Goal: Task Accomplishment & Management: Use online tool/utility

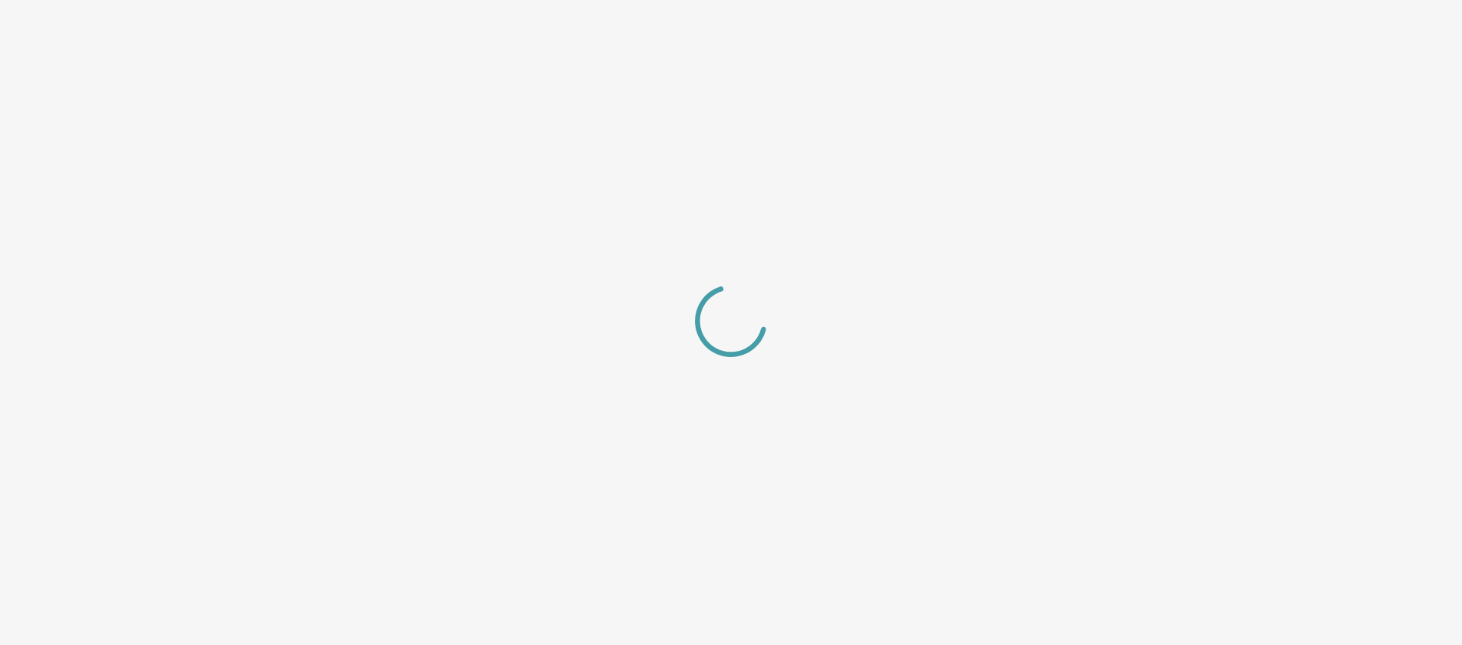
select select "center"
select select "dark"
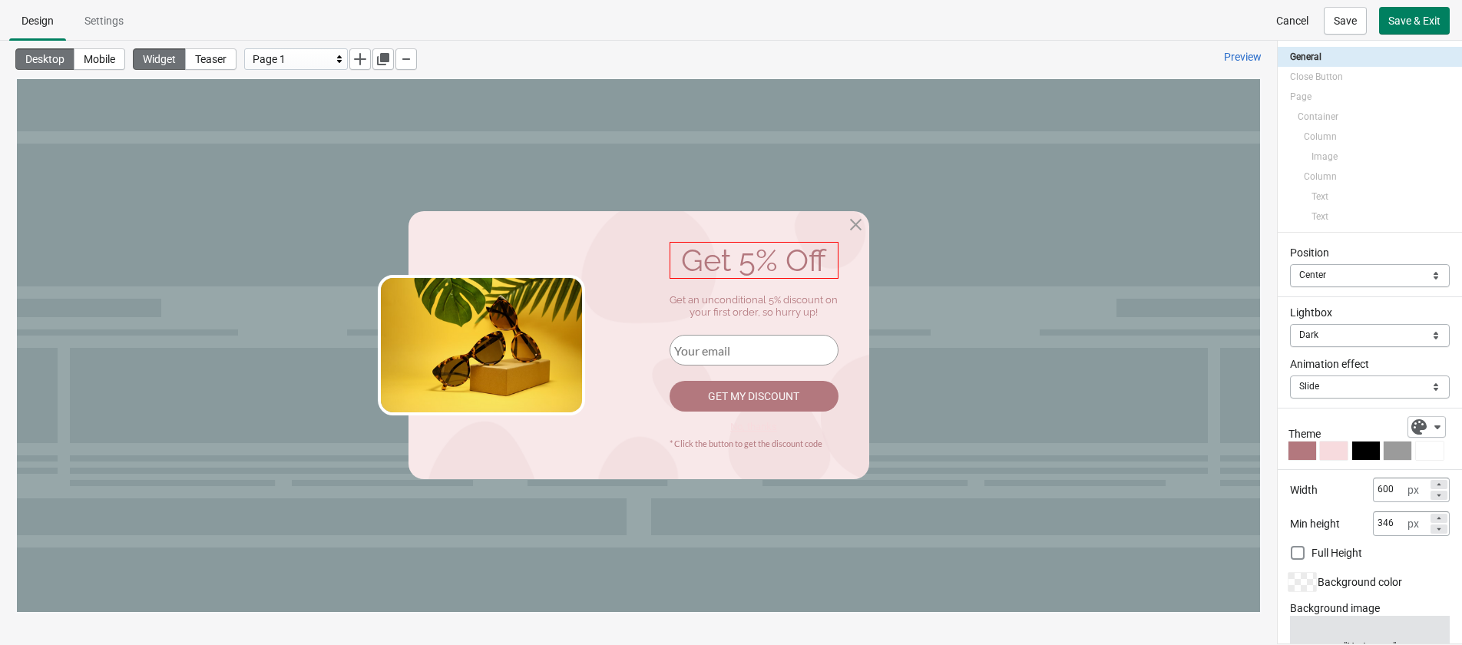
click at [767, 256] on div "Get 5% Off" at bounding box center [753, 260] width 169 height 37
select select "both"
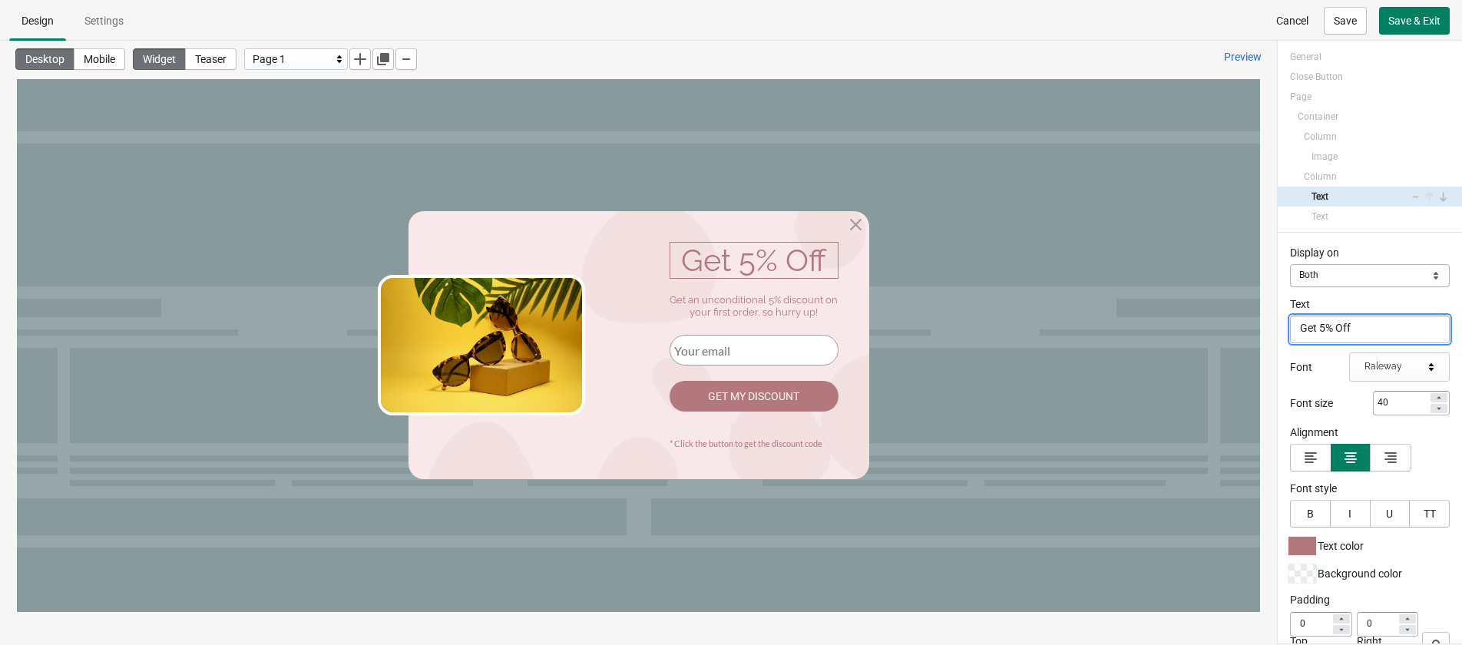
click at [1289, 321] on textarea "Get 5% Off" at bounding box center [1370, 329] width 160 height 28
type textarea "Get 10% Off"
click at [774, 302] on div "Get an unconditional 5% discount on your first order, so hurry up!" at bounding box center [753, 306] width 169 height 24
select select "both"
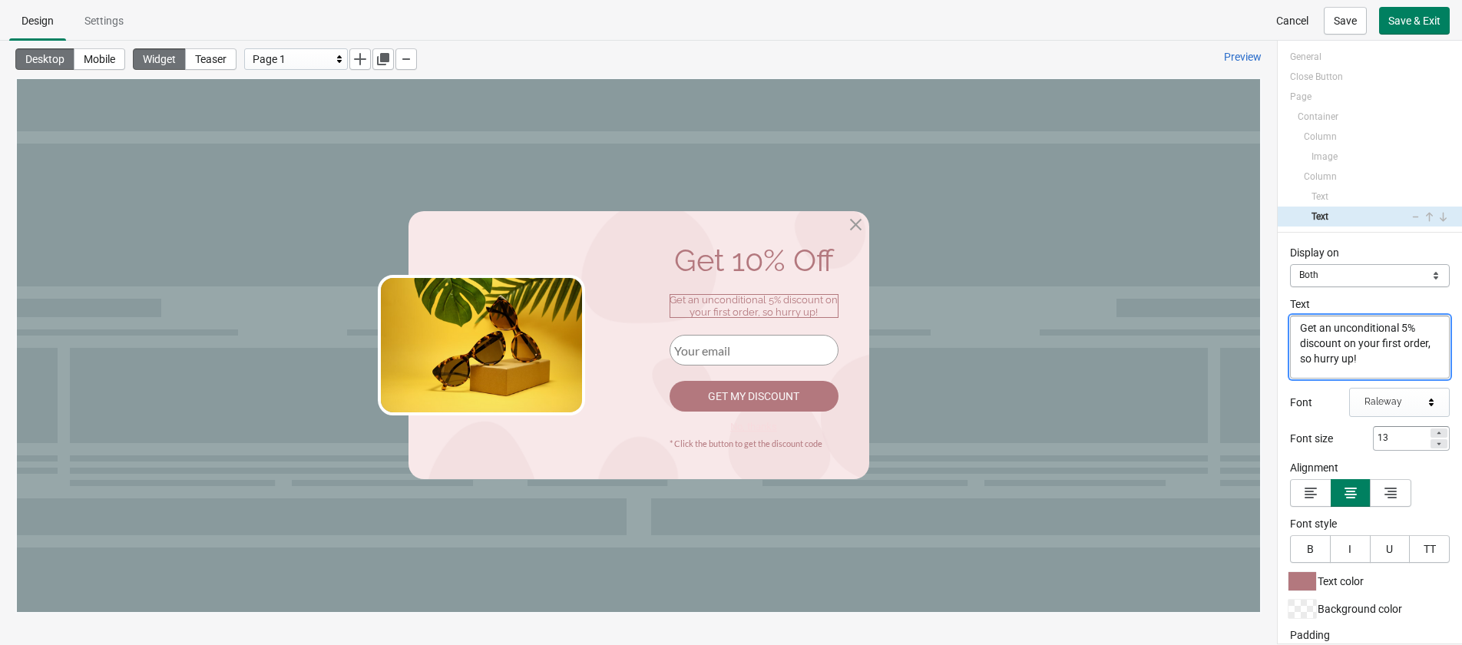
click at [1289, 329] on textarea "Get an unconditional 5% discount on your first order, so hurry up!" at bounding box center [1370, 346] width 160 height 63
type textarea "Get an unconditional 10% discount on your first order, so hurry up!"
click at [717, 386] on div "Get my discount" at bounding box center [753, 396] width 169 height 31
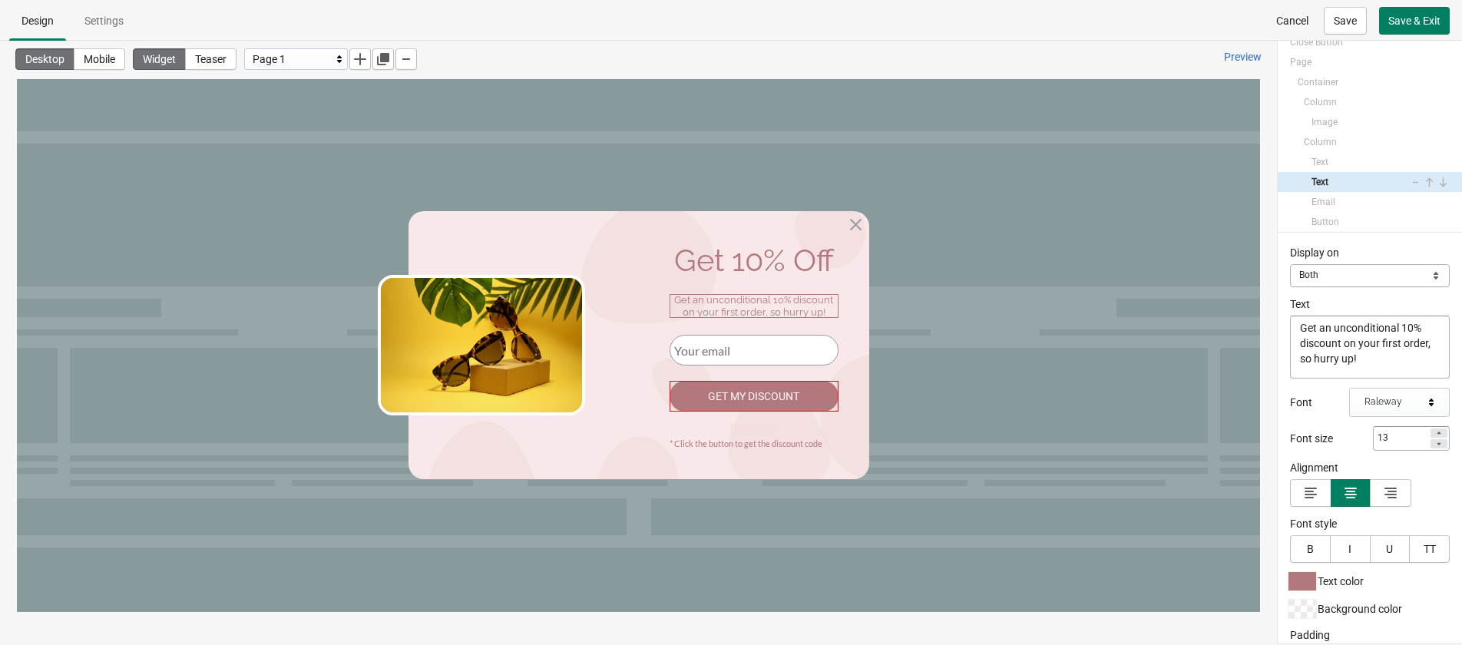
select select "both"
select select "applyDiscount"
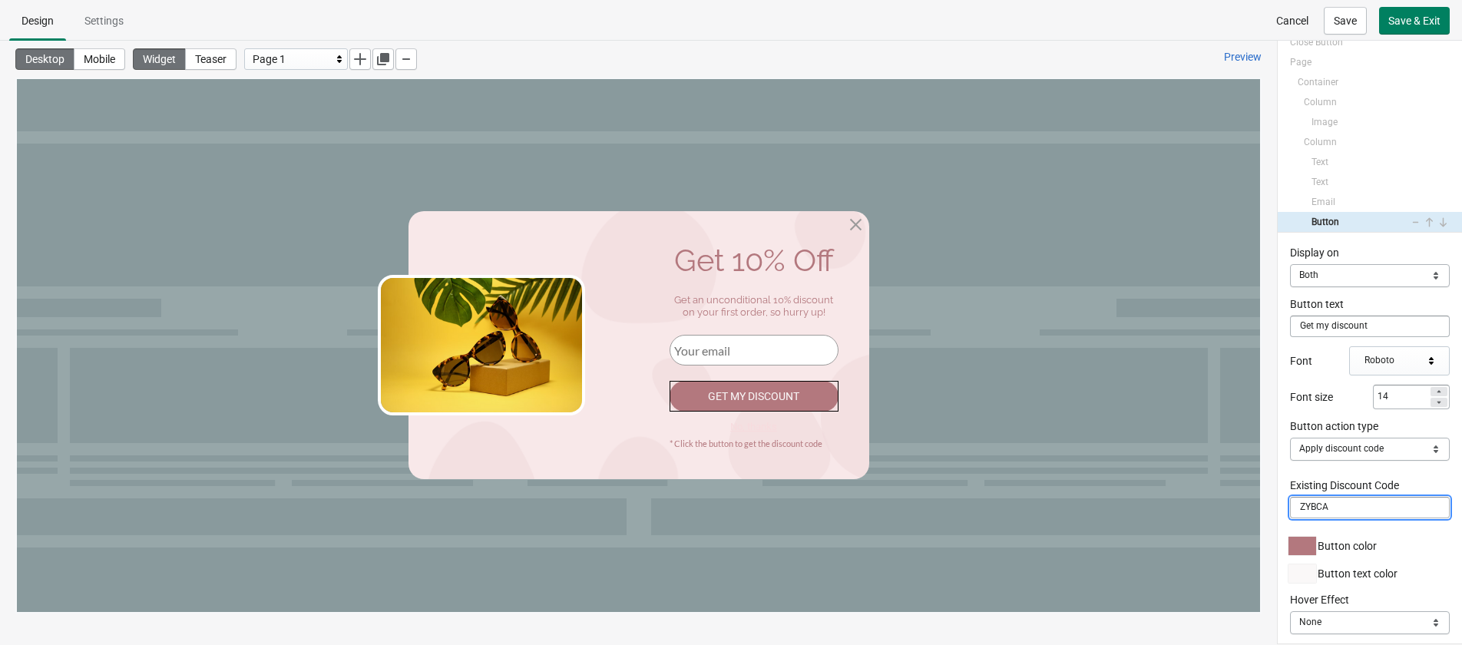
drag, startPoint x: 1360, startPoint y: 586, endPoint x: 1238, endPoint y: 513, distance: 142.6
type input "RP10"
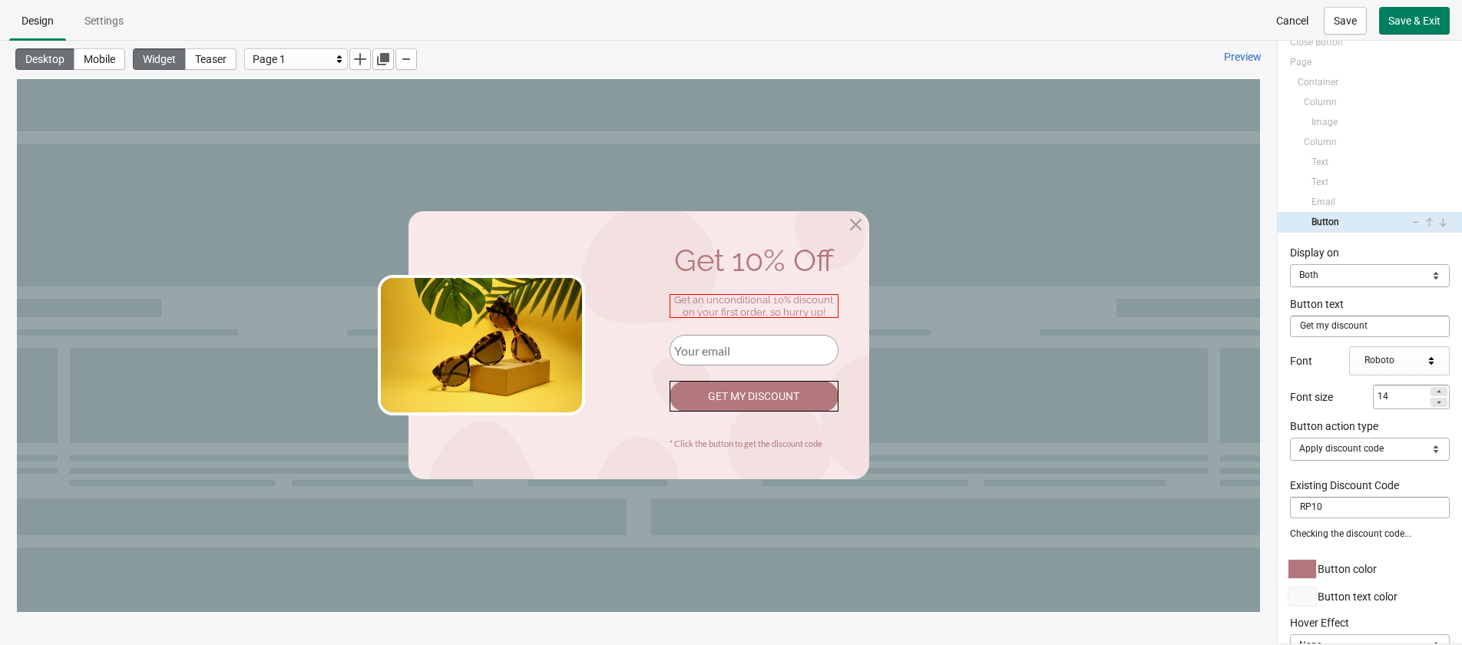
click at [686, 307] on div "Get an unconditional 10% discount on your first order, so hurry up!" at bounding box center [753, 306] width 169 height 24
select select "both"
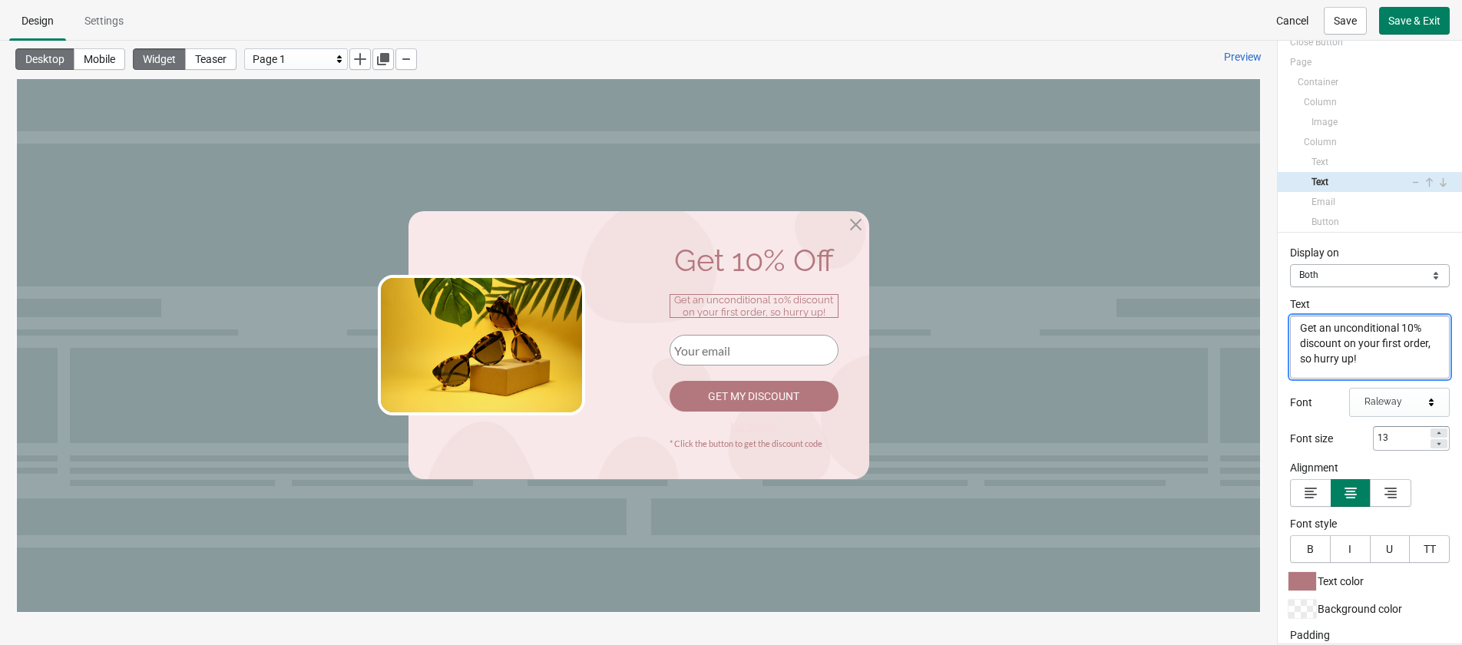
click at [1289, 339] on textarea "Get an unconditional 10% discount on your first order, so hurry up!" at bounding box center [1370, 346] width 160 height 63
click at [300, 61] on div "Page 1" at bounding box center [292, 59] width 79 height 18
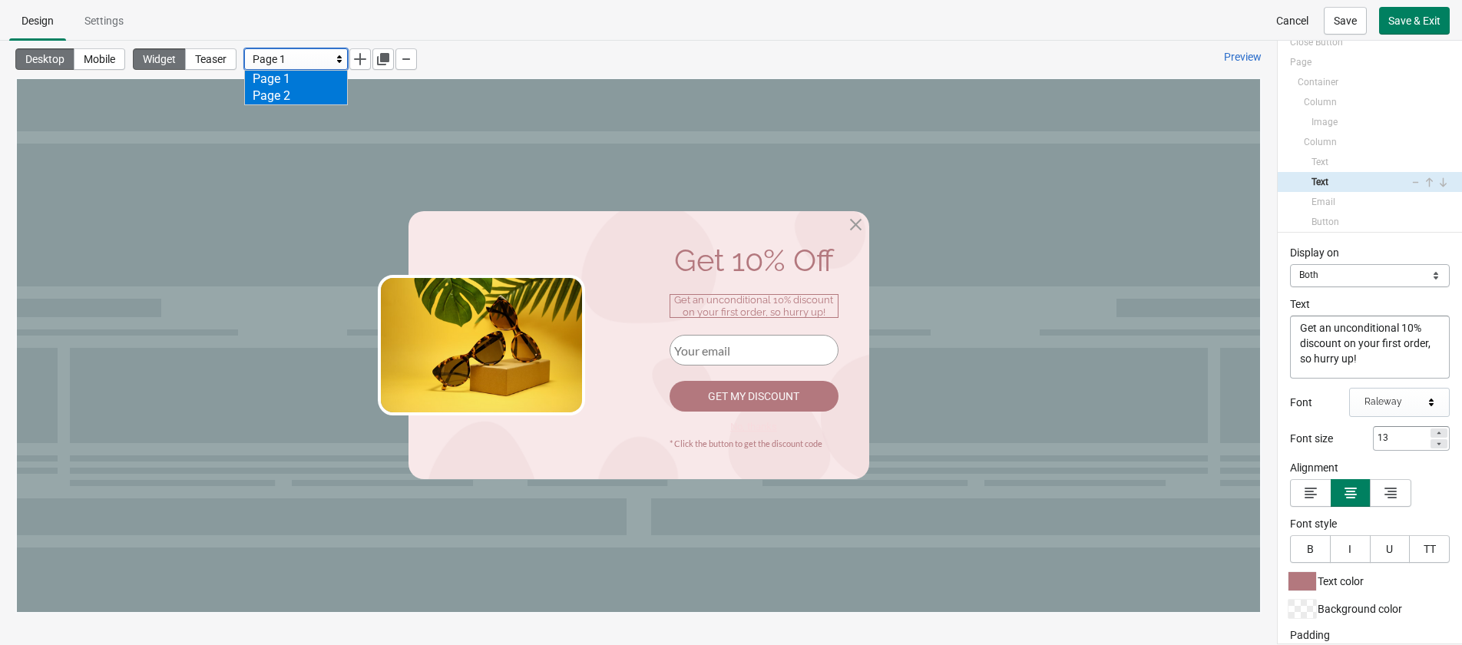
click at [298, 91] on div "Page 2" at bounding box center [296, 96] width 102 height 17
select select "center"
select select "dark"
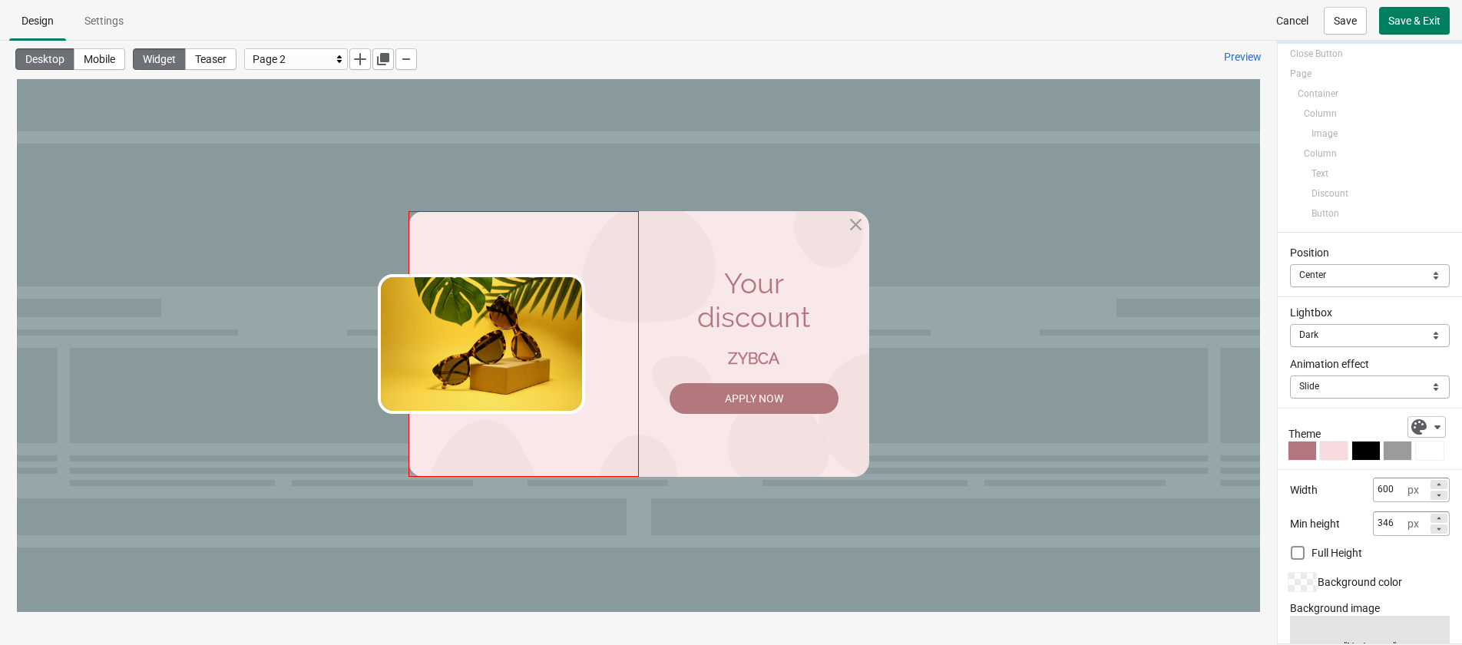
scroll to position [6, 0]
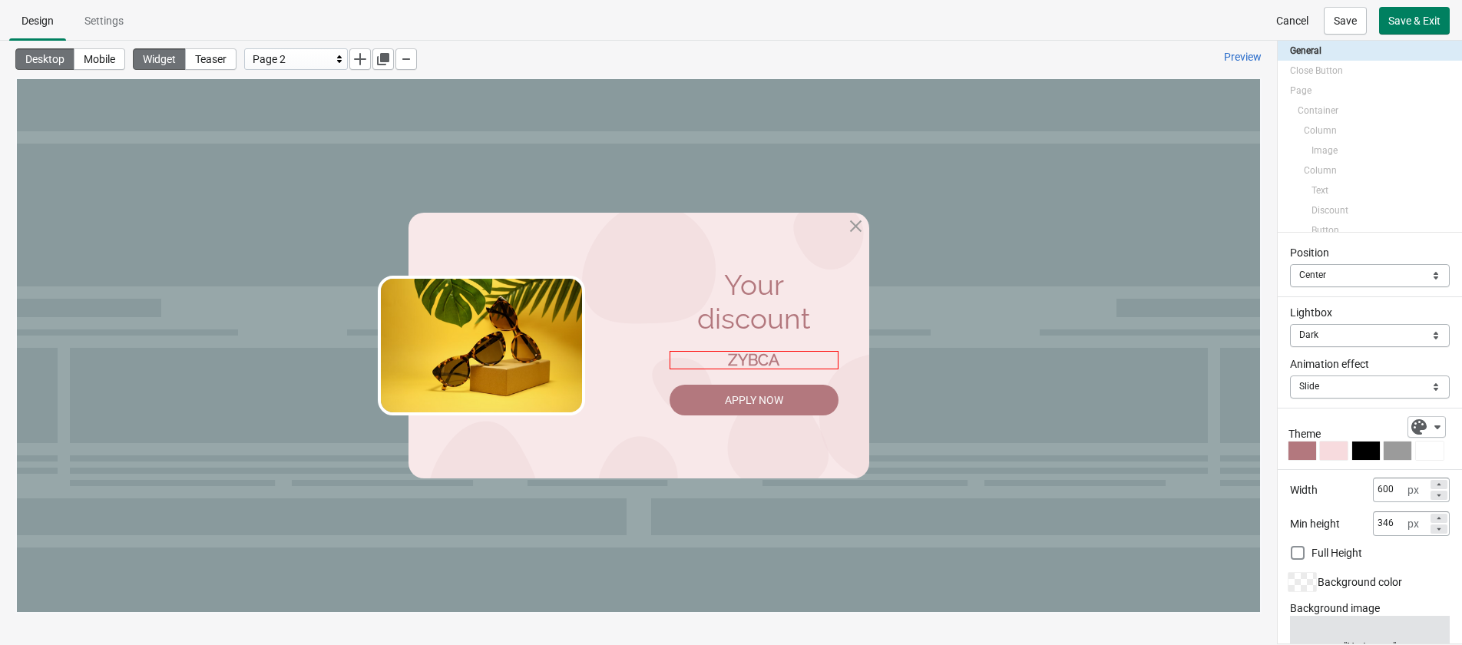
click at [763, 352] on div "ZYBCA" at bounding box center [753, 360] width 169 height 18
select select "both"
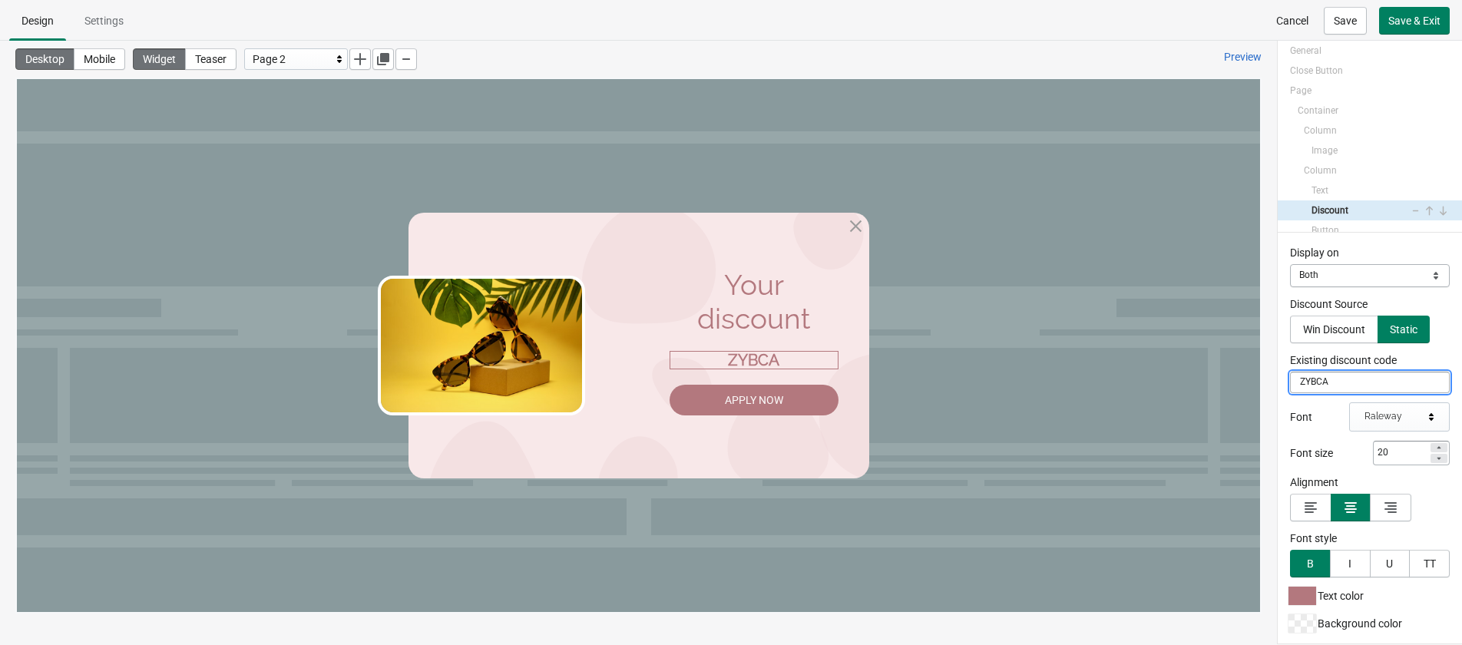
drag, startPoint x: 1338, startPoint y: 379, endPoint x: 1272, endPoint y: 384, distance: 66.2
click at [1272, 384] on div "Get 10% Off Get an unconditional 10% discount on your first order, so hurry up!…" at bounding box center [731, 342] width 1462 height 603
type input "RP10"
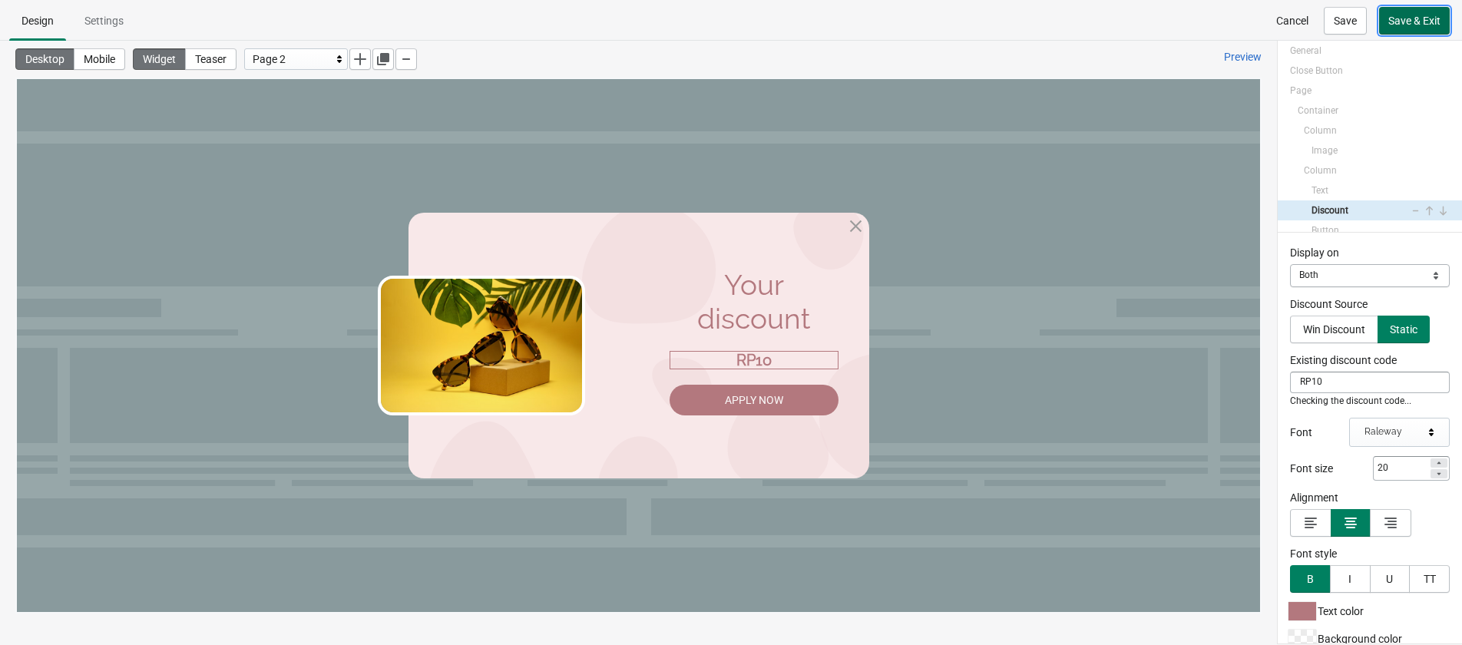
click at [1289, 23] on span "Save & Exit" at bounding box center [1414, 21] width 52 height 12
select select "both"
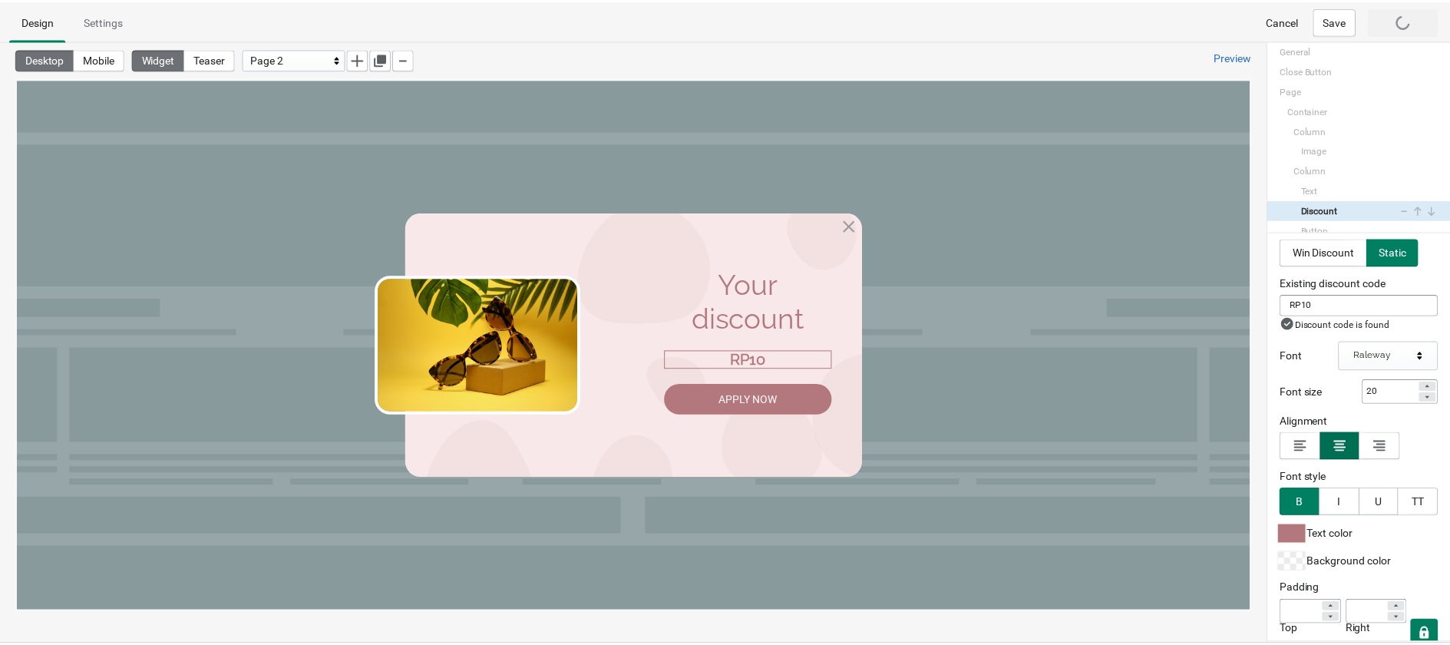
scroll to position [127, 0]
